Goal: Use online tool/utility: Utilize a website feature to perform a specific function

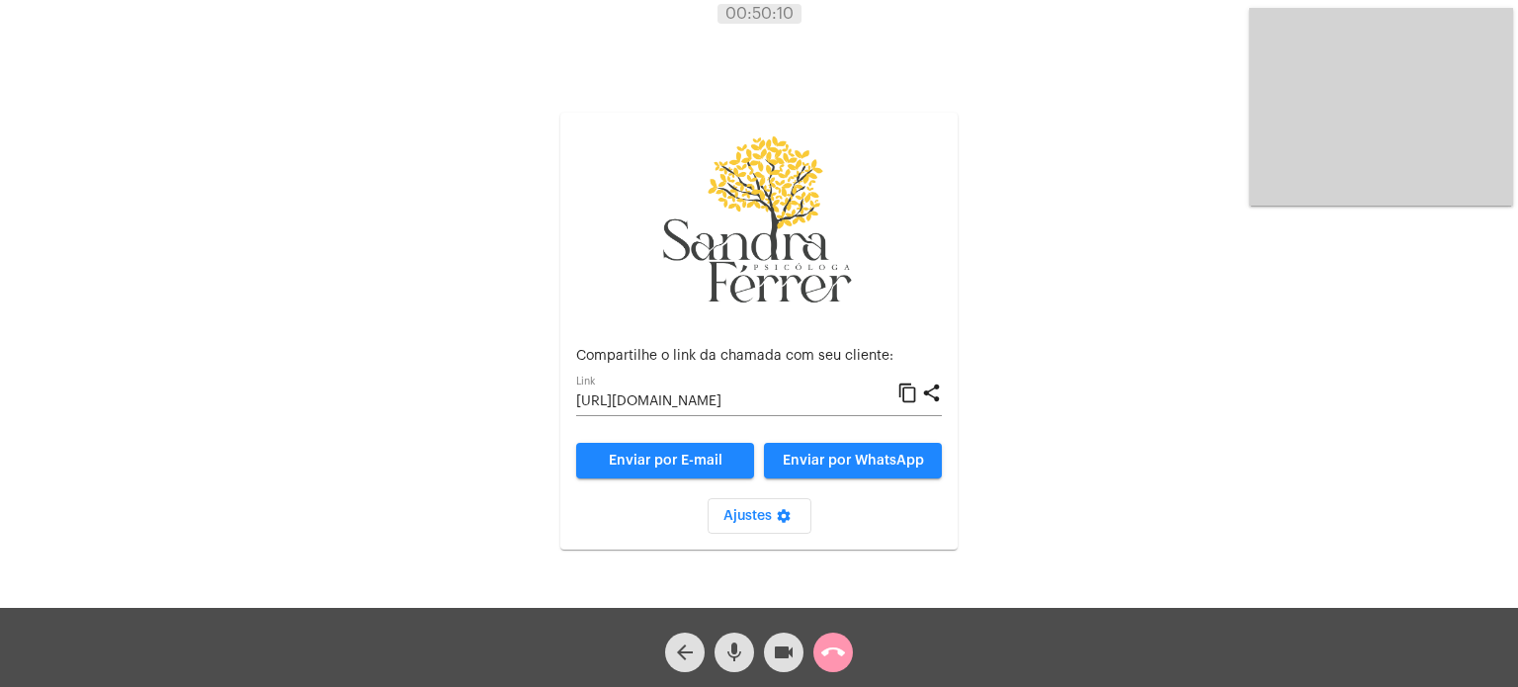
click at [818, 233] on img at bounding box center [759, 221] width 198 height 187
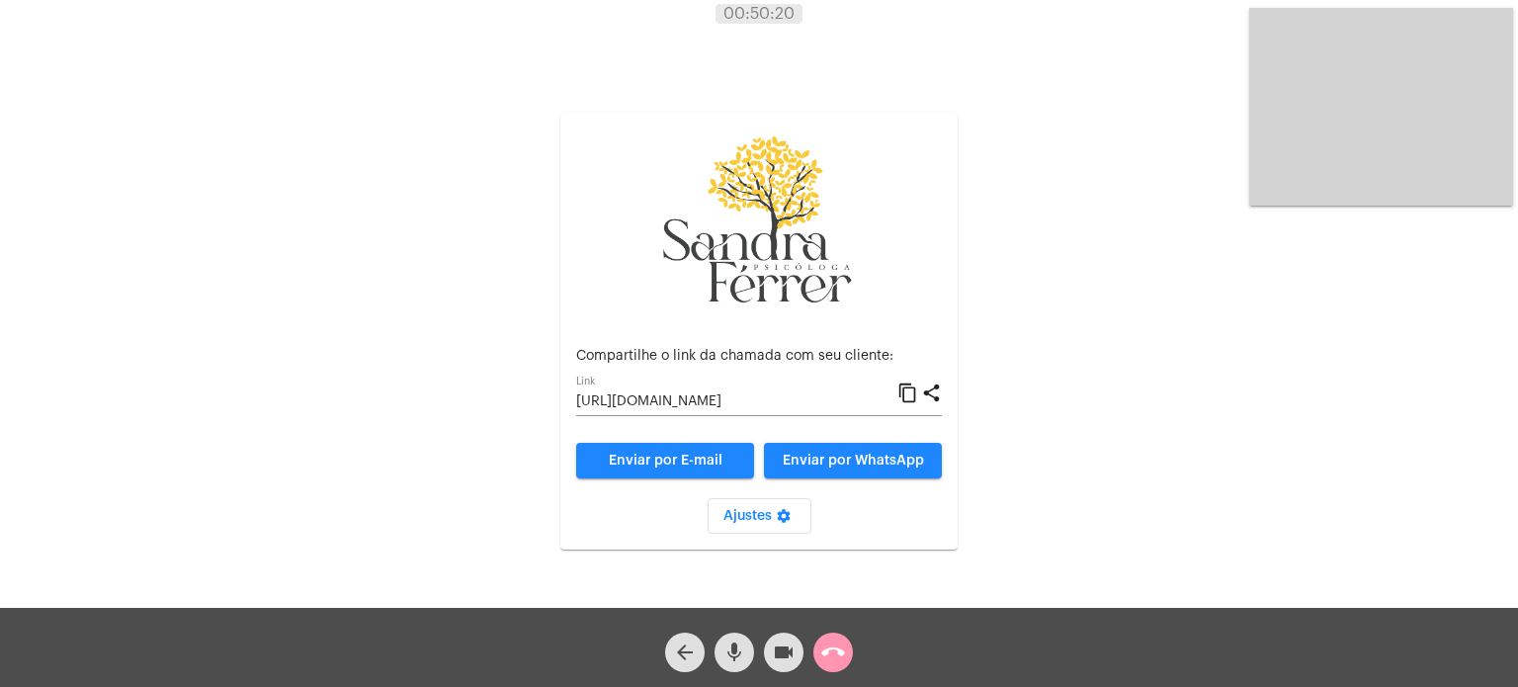
click at [834, 653] on mat-icon "call_end" at bounding box center [833, 652] width 24 height 24
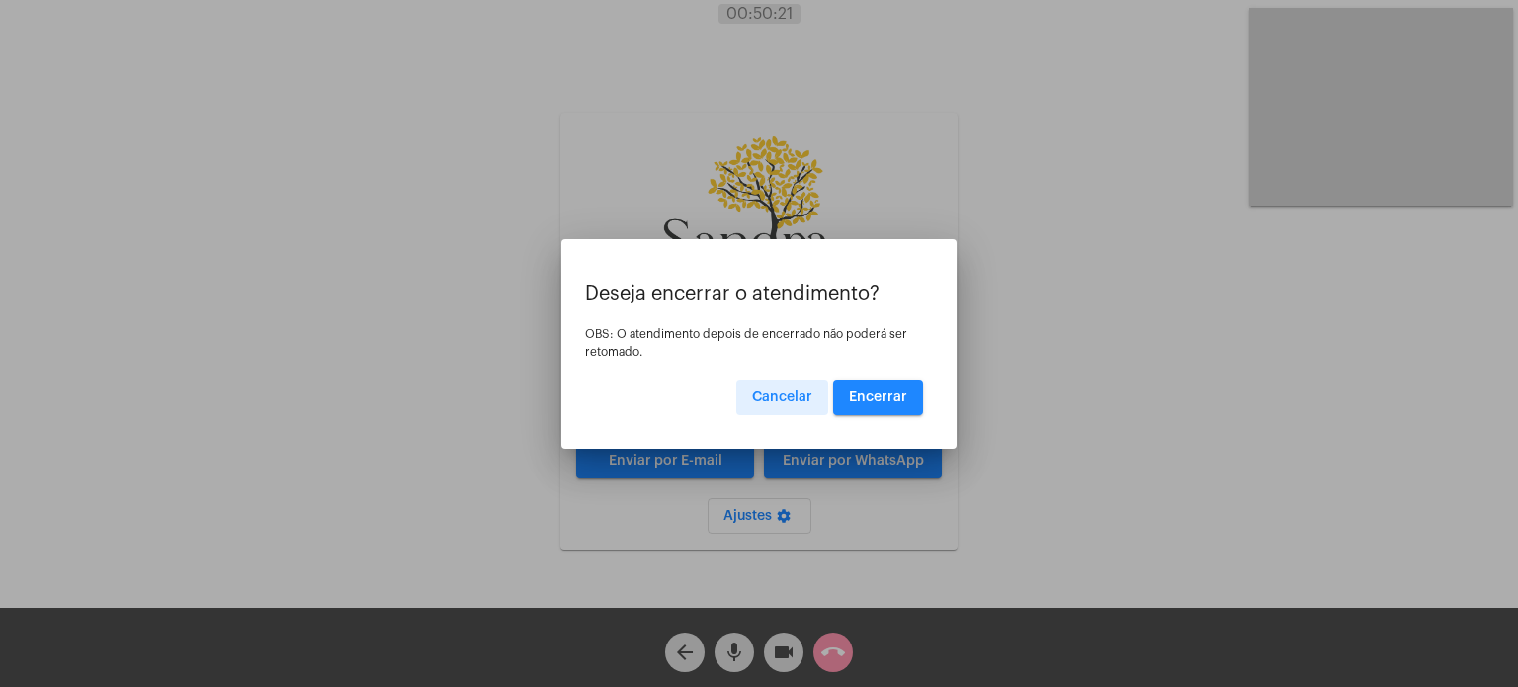
click at [897, 402] on span "Encerrar" at bounding box center [878, 397] width 58 height 14
